Goal: Task Accomplishment & Management: Use online tool/utility

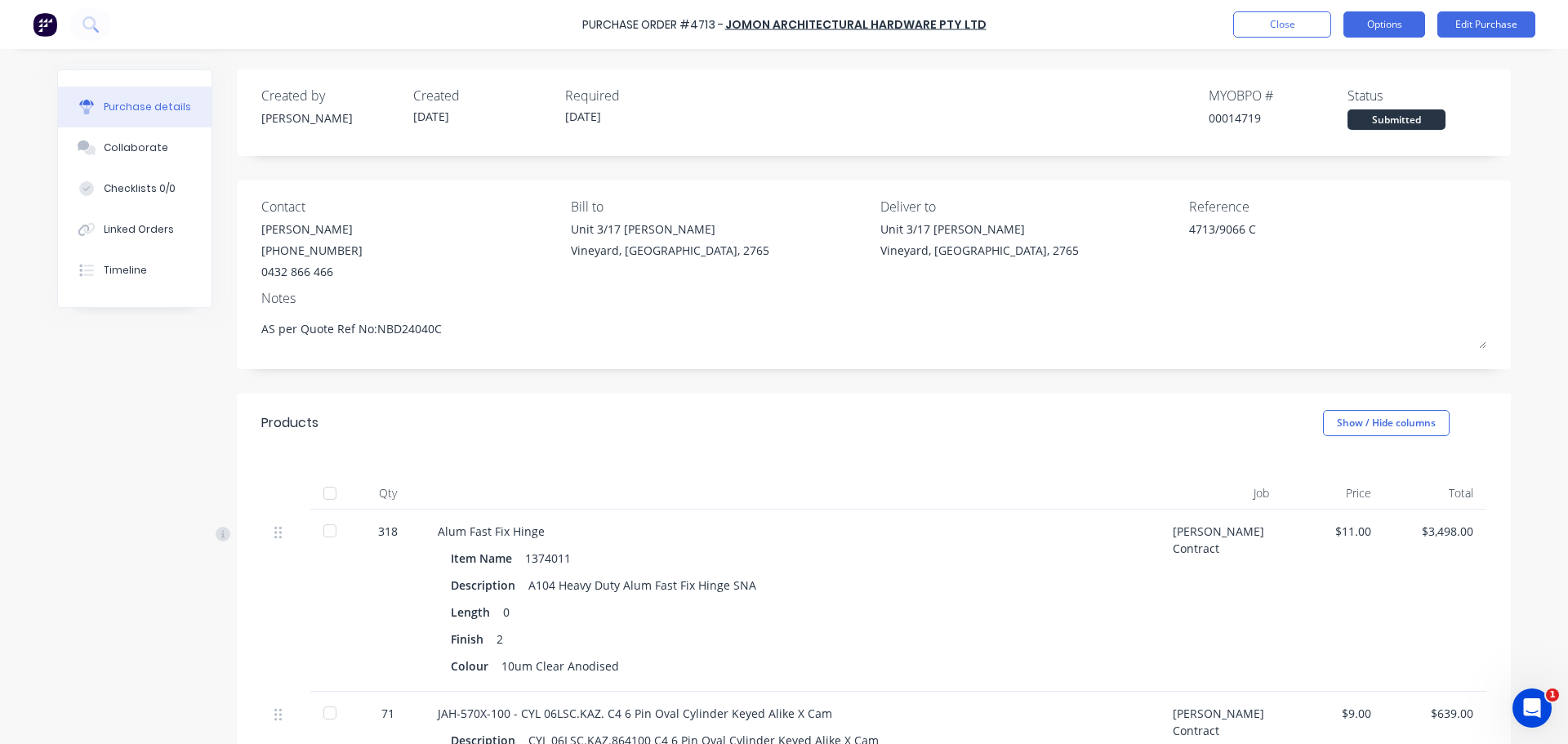
click at [1372, 29] on button "Options" at bounding box center [1384, 24] width 82 height 26
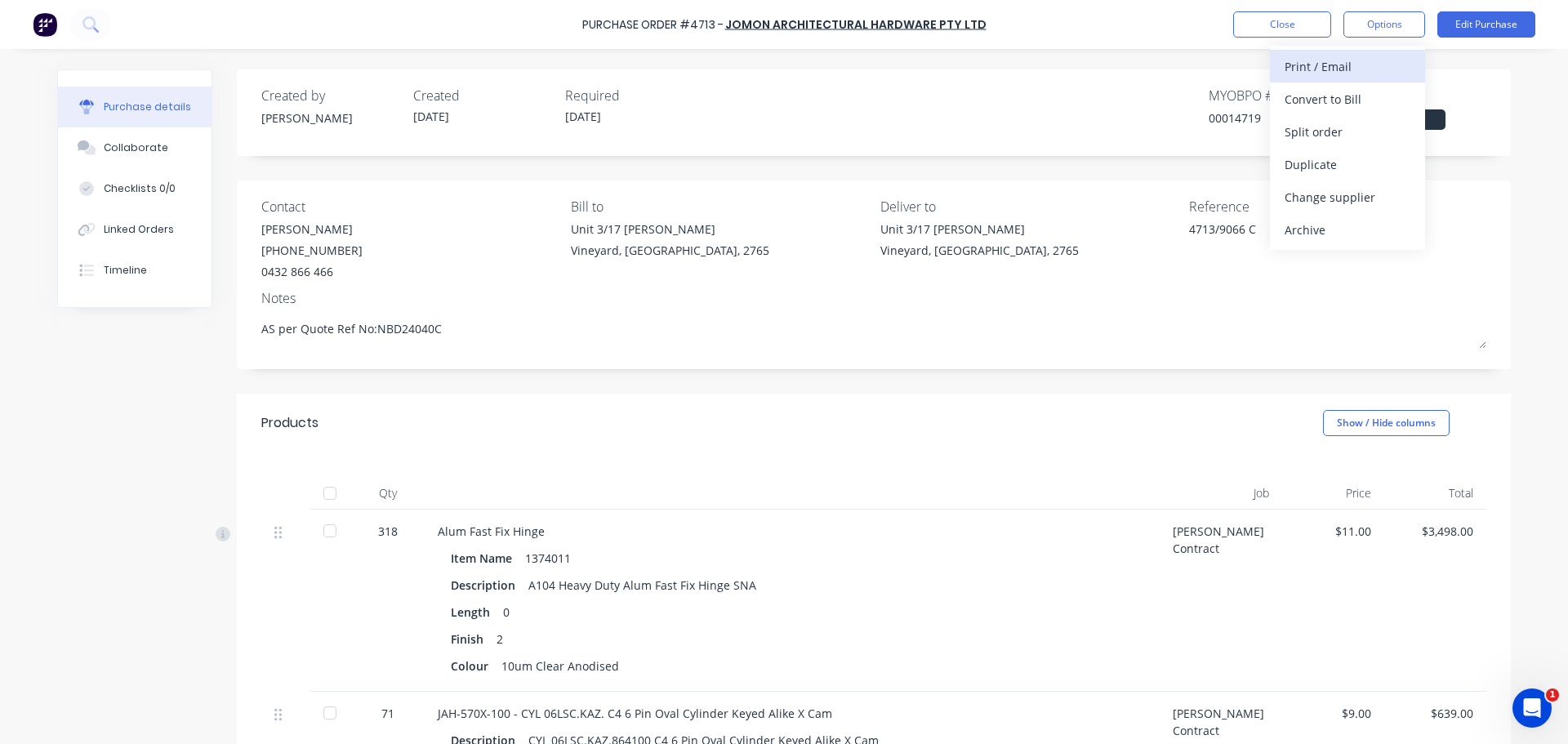
click at [1298, 66] on div "Print / Email" at bounding box center [1347, 66] width 126 height 24
click at [1299, 94] on div "With pricing" at bounding box center [1347, 99] width 126 height 24
type textarea "x"
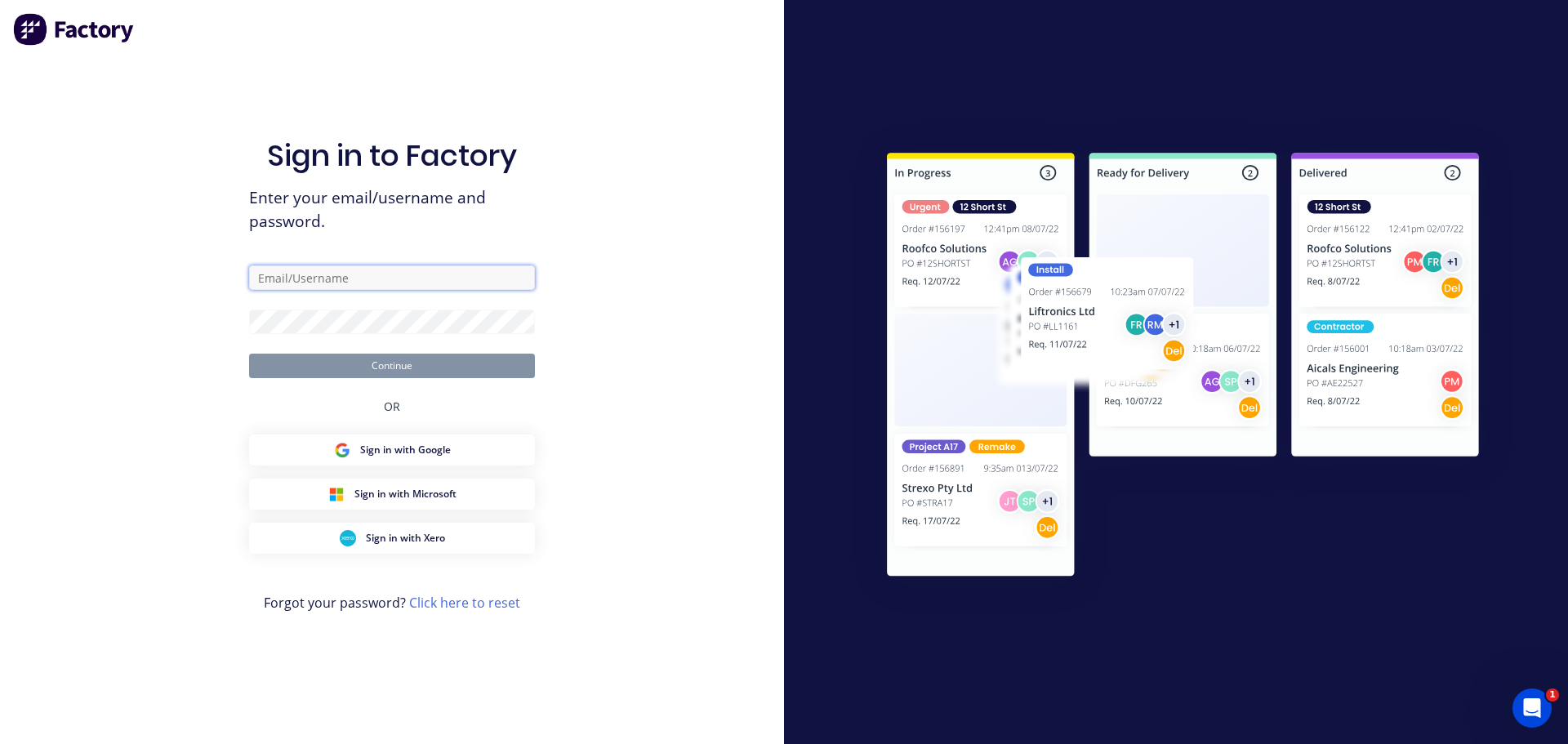
type input "[PERSON_NAME][EMAIL_ADDRESS][DOMAIN_NAME]"
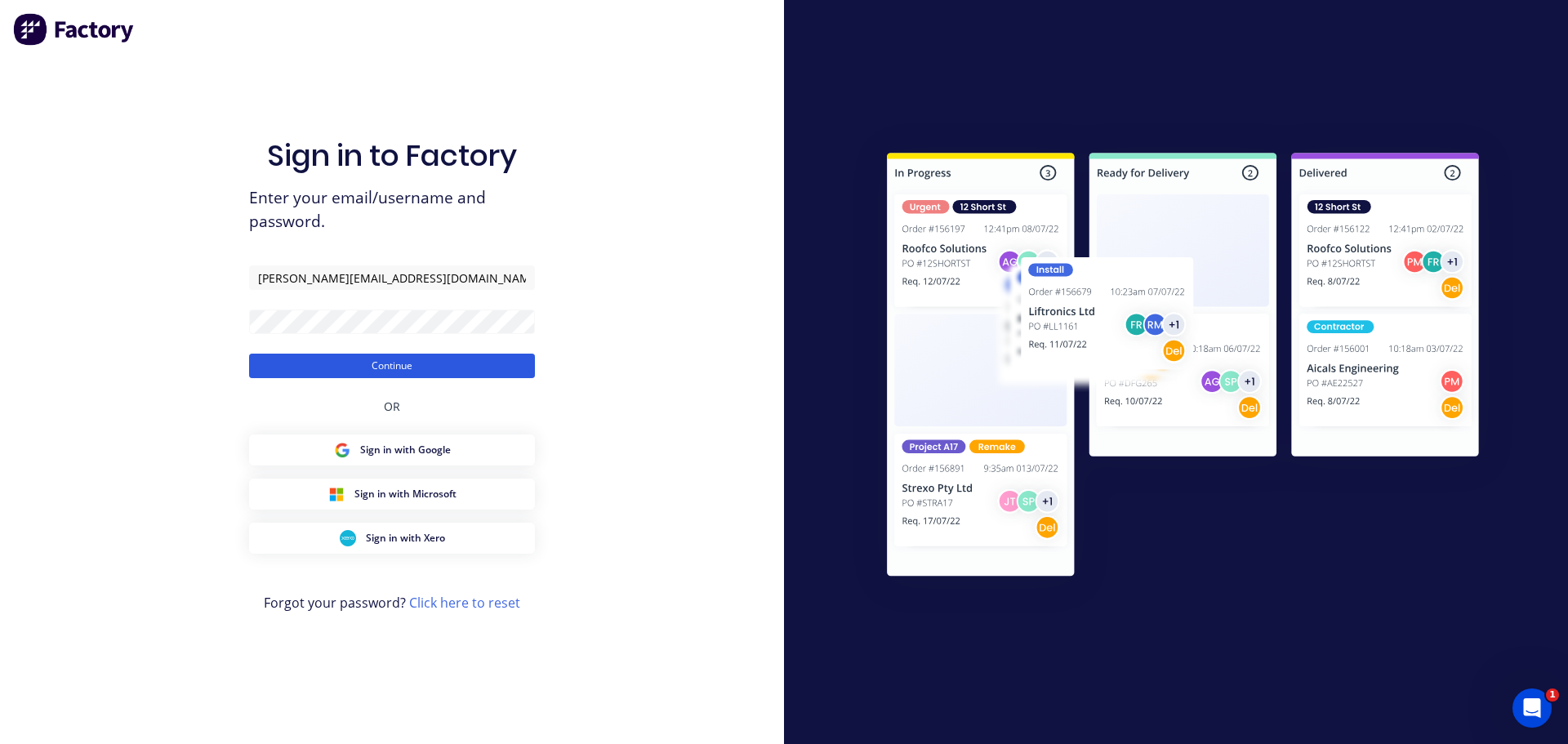
click at [370, 367] on button "Continue" at bounding box center [391, 365] width 286 height 24
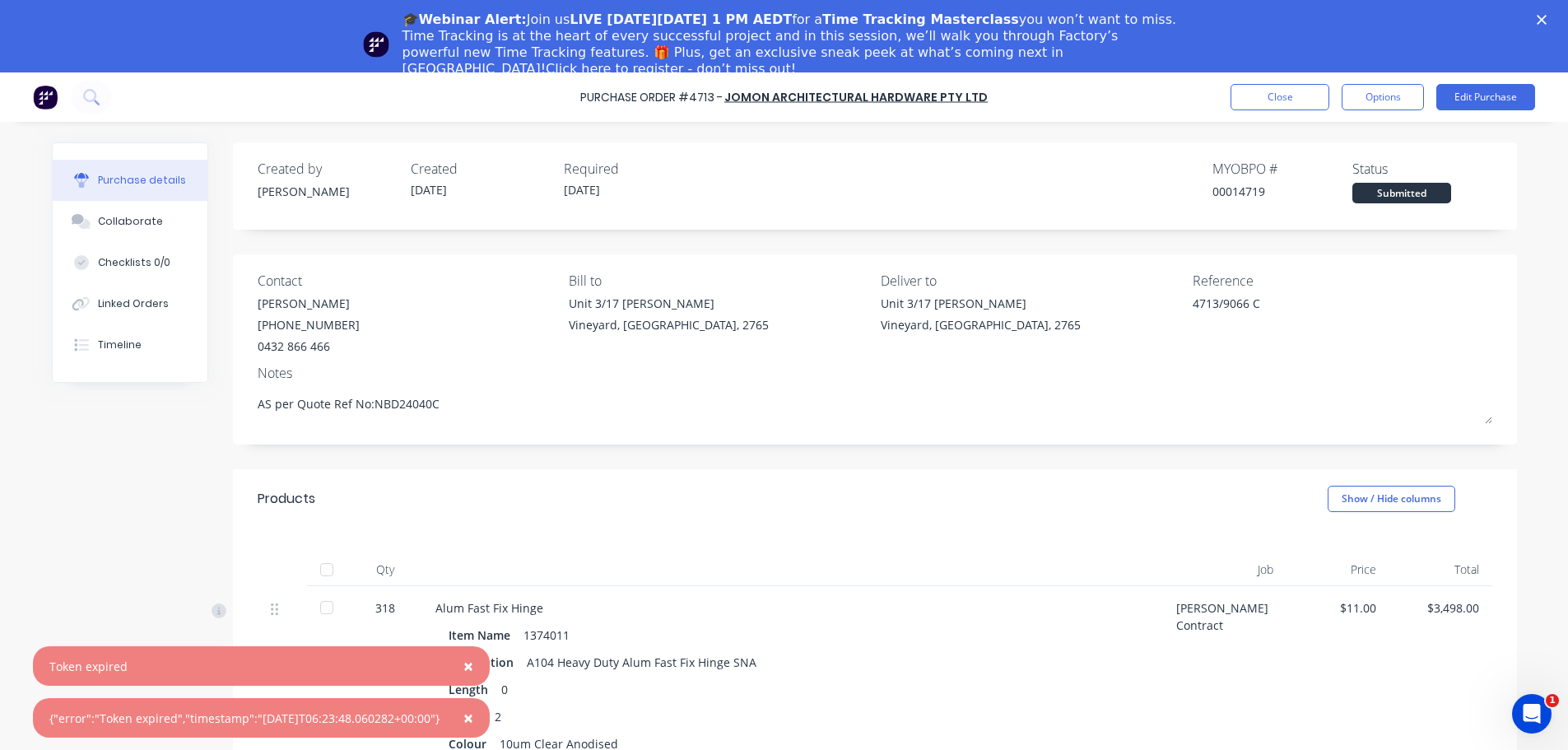
type textarea "x"
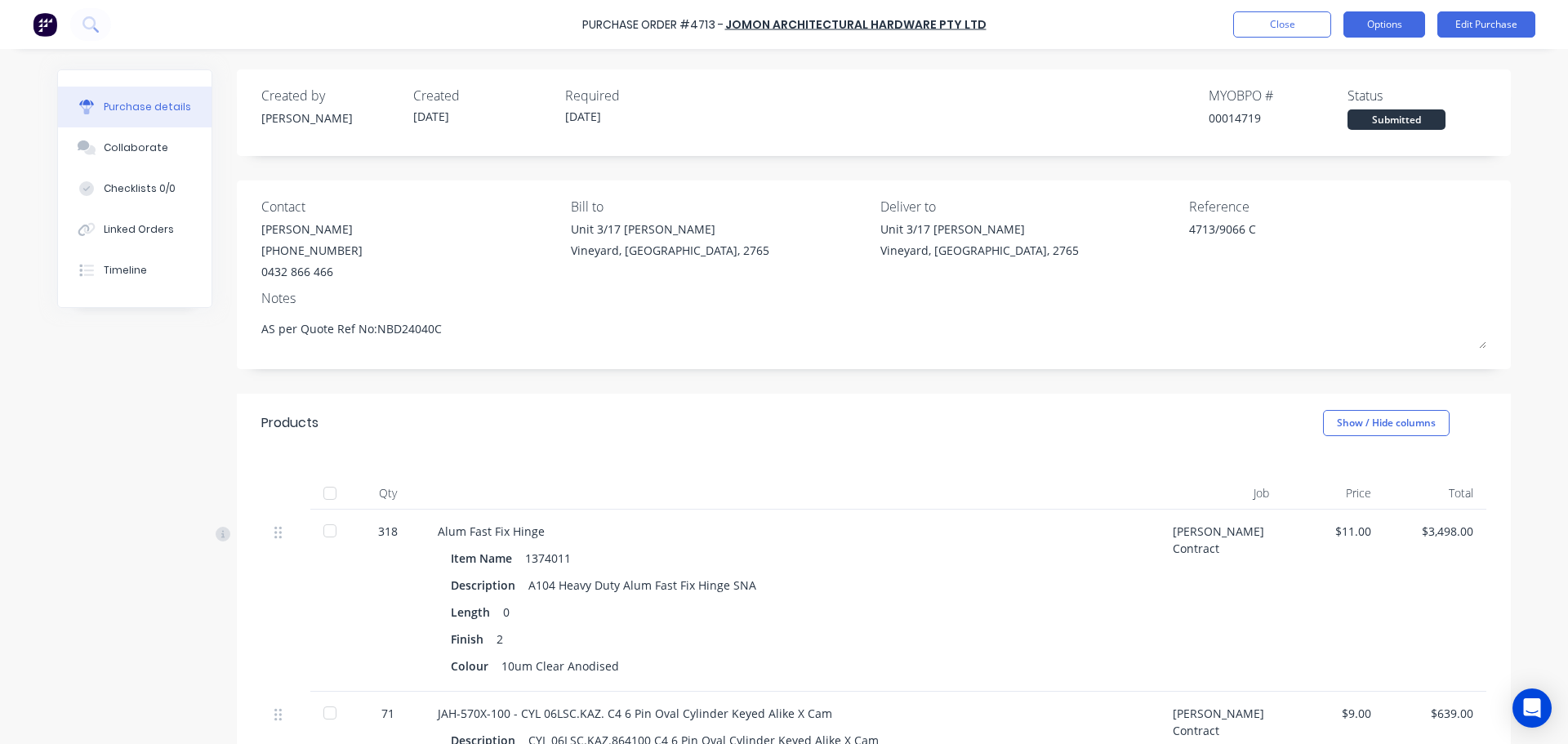
click at [1384, 24] on button "Options" at bounding box center [1384, 24] width 82 height 26
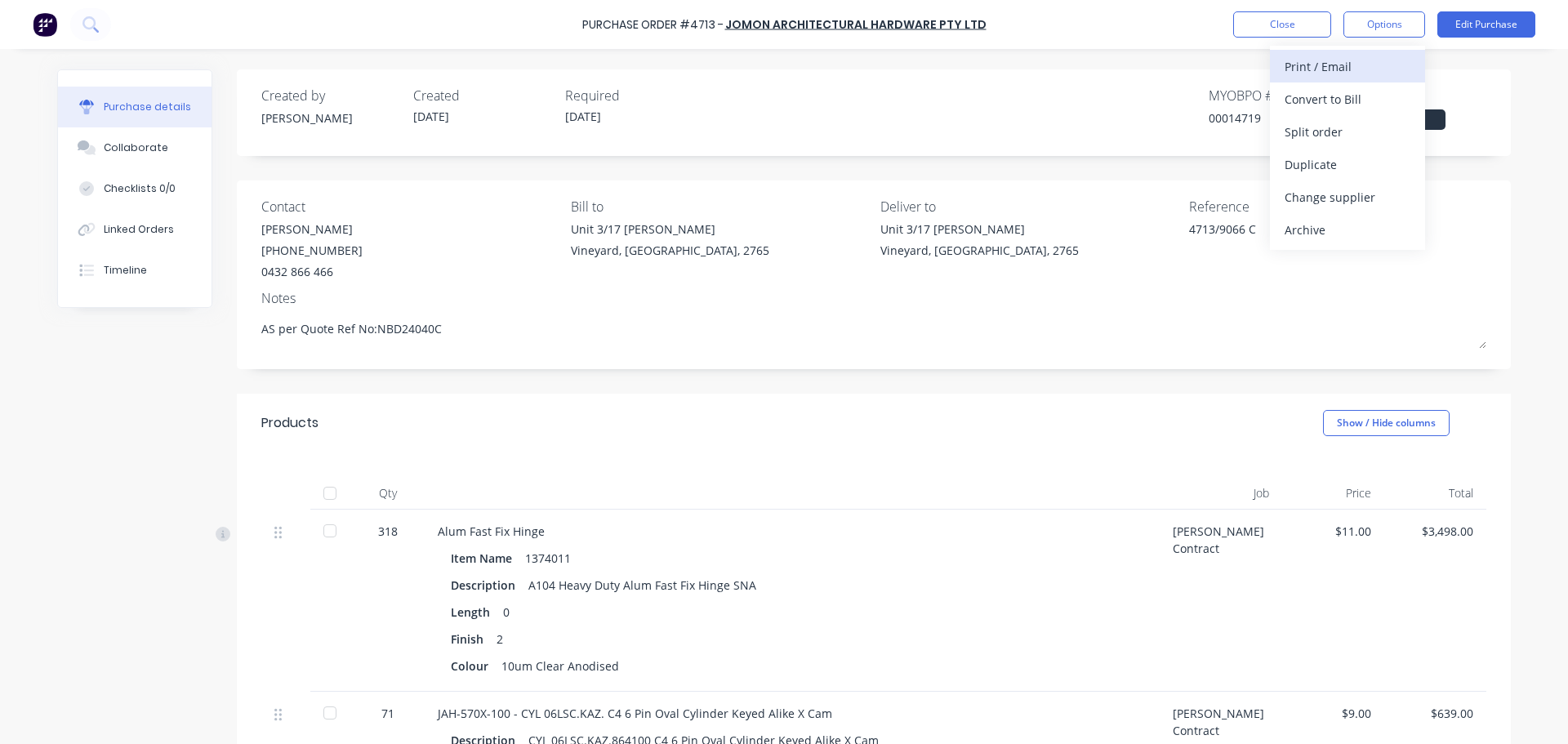
click at [1327, 63] on div "Print / Email" at bounding box center [1347, 66] width 126 height 24
click at [1312, 93] on div "With pricing" at bounding box center [1347, 99] width 126 height 24
type textarea "x"
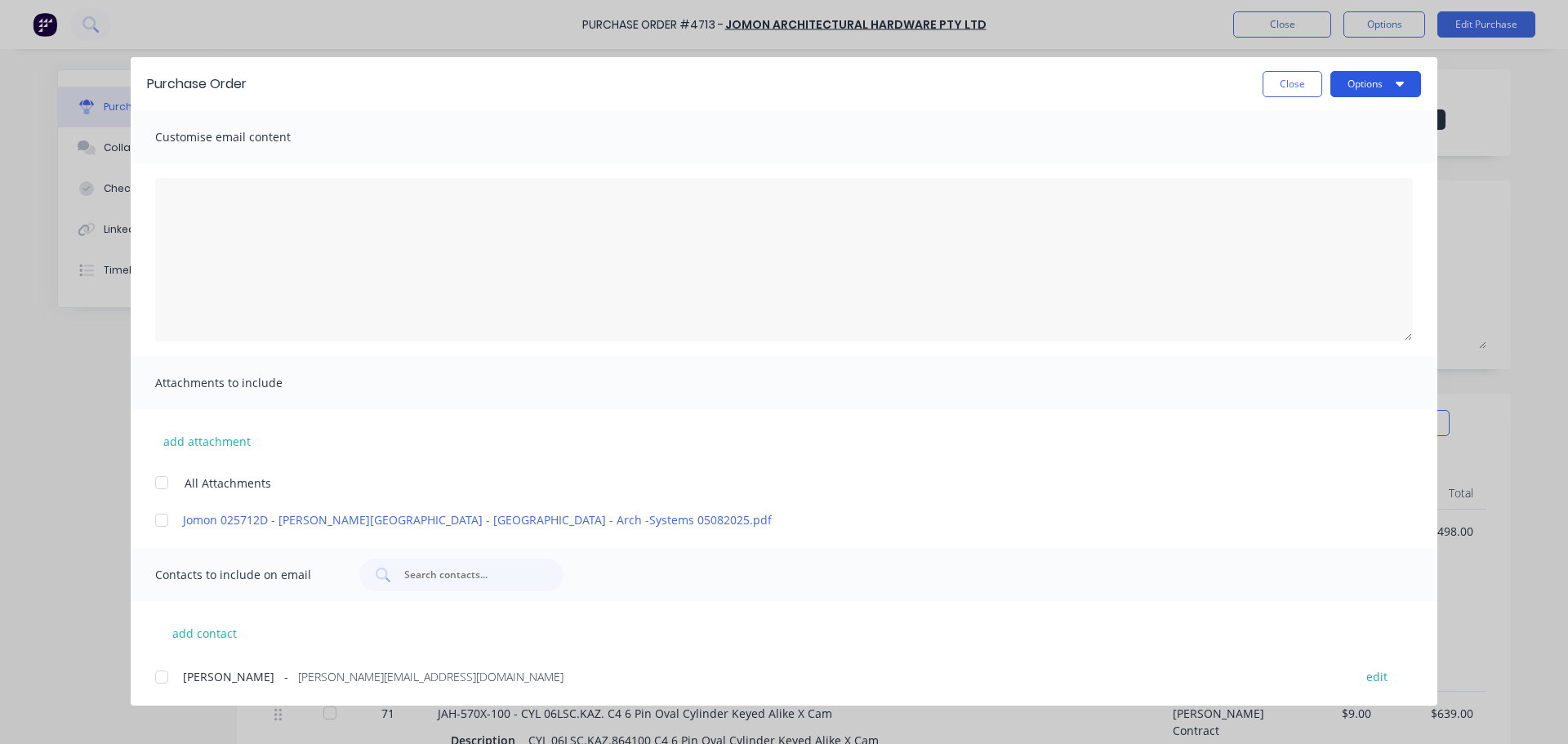
click at [1369, 79] on button "Options" at bounding box center [1376, 84] width 91 height 26
click at [1286, 147] on div "Print" at bounding box center [1343, 158] width 126 height 24
click at [1294, 73] on button "Close" at bounding box center [1293, 84] width 60 height 26
